Goal: Check status: Check status

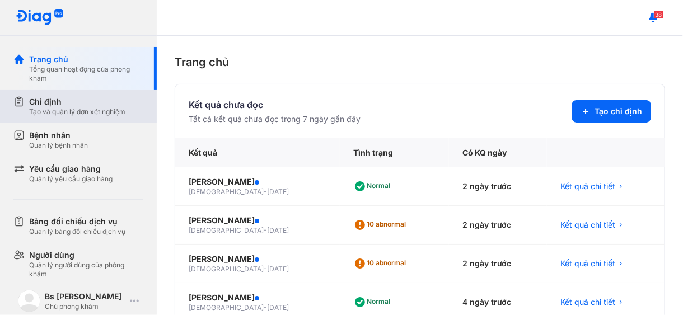
click at [60, 101] on div "Chỉ định" at bounding box center [77, 101] width 96 height 11
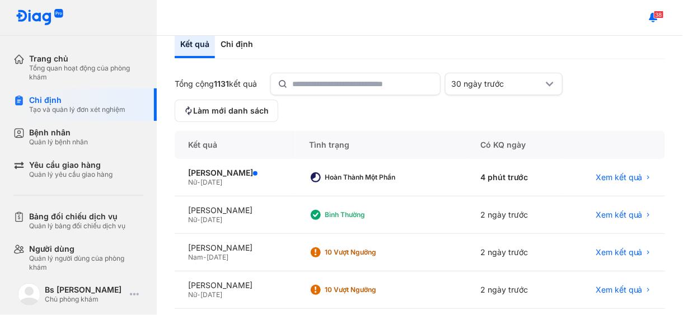
scroll to position [112, 0]
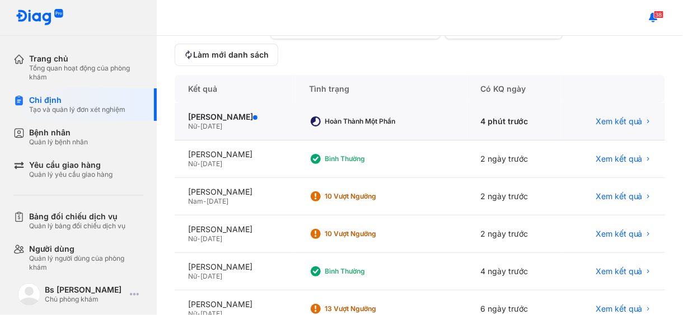
click at [205, 122] on span "[DATE]" at bounding box center [211, 126] width 22 height 8
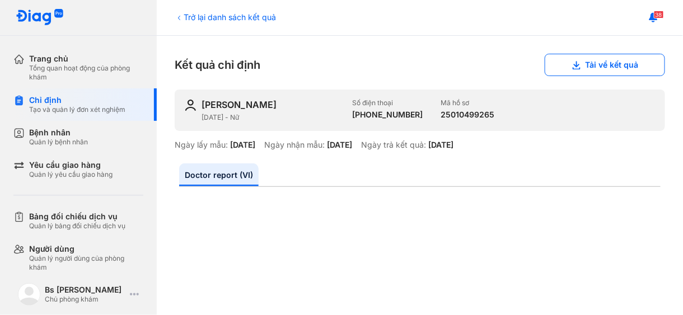
scroll to position [112, 0]
